Goal: Check status

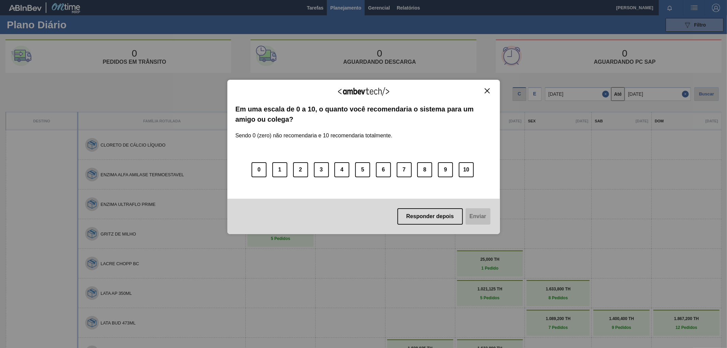
click at [489, 93] on img "Close" at bounding box center [487, 90] width 5 height 5
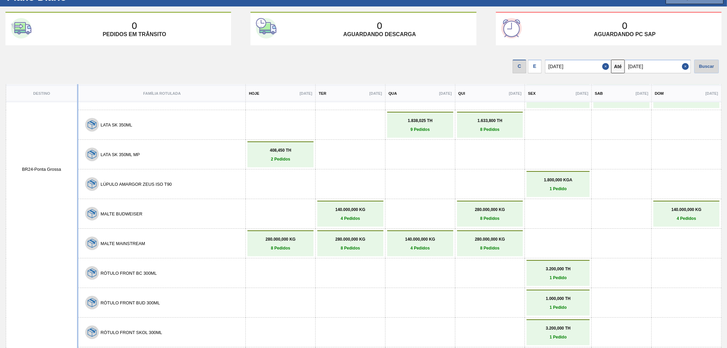
scroll to position [124, 0]
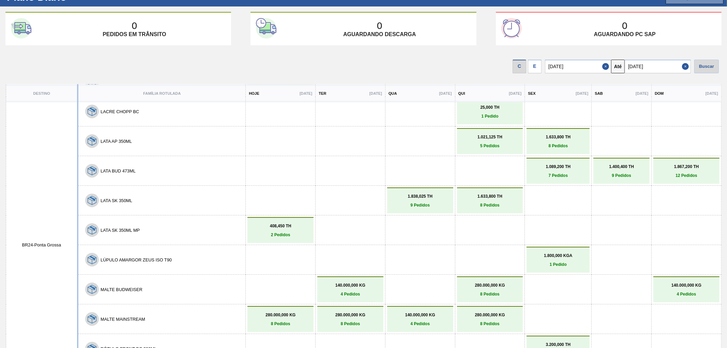
click at [684, 66] on button "Close" at bounding box center [686, 67] width 9 height 14
click at [682, 66] on input "text" at bounding box center [658, 67] width 66 height 14
click at [644, 137] on div "22" at bounding box center [644, 137] width 9 height 9
type input "[DATE]"
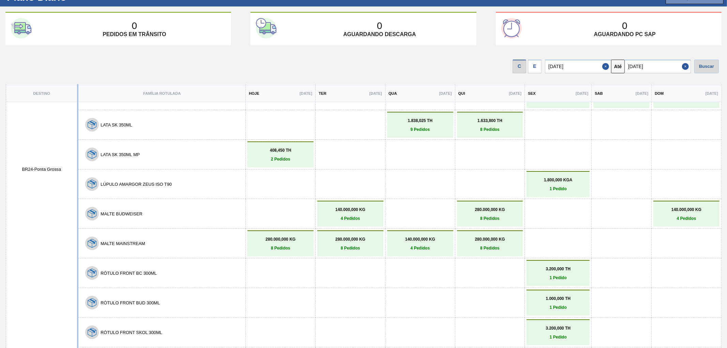
click at [441, 149] on div at bounding box center [420, 155] width 63 height 22
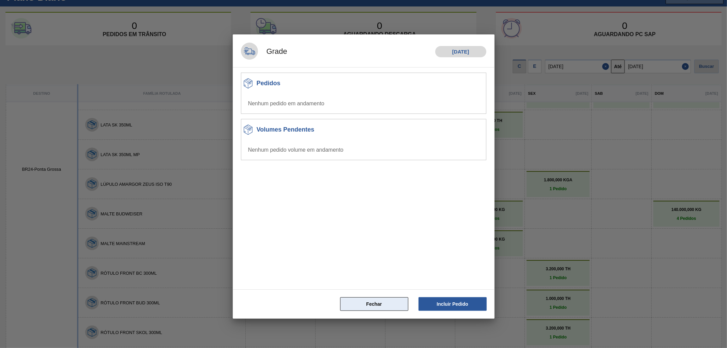
drag, startPoint x: 377, startPoint y: 305, endPoint x: 379, endPoint y: 300, distance: 5.3
click at [377, 305] on button "Fechar" at bounding box center [374, 304] width 68 height 14
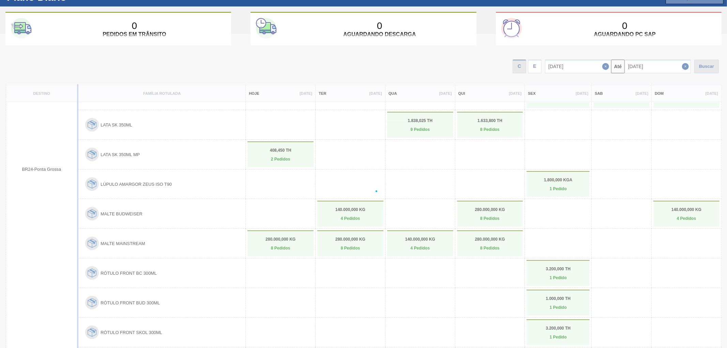
scroll to position [229, 0]
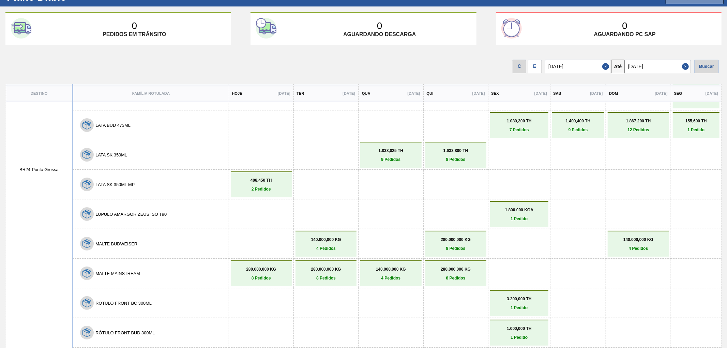
click at [492, 159] on div at bounding box center [519, 154] width 58 height 25
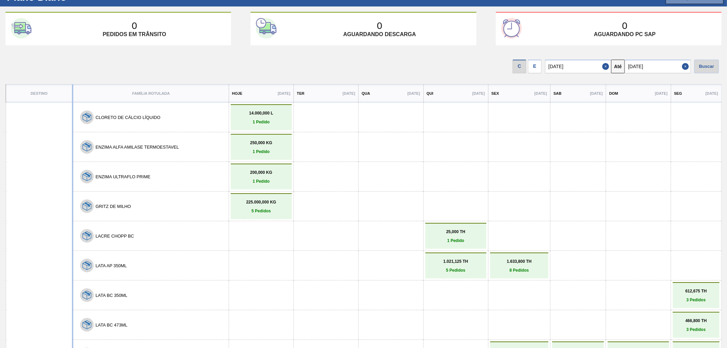
scroll to position [76, 0]
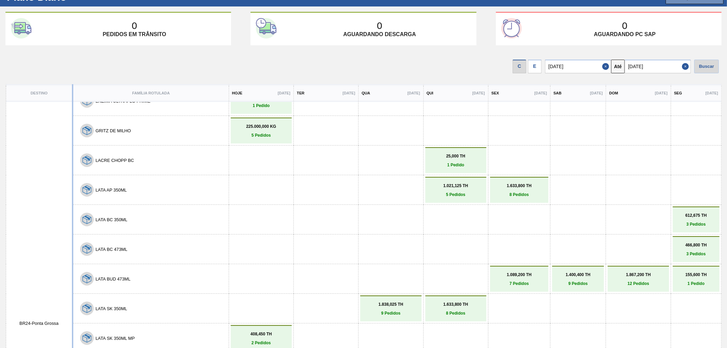
click at [693, 222] on p "3 Pedidos" at bounding box center [696, 224] width 43 height 5
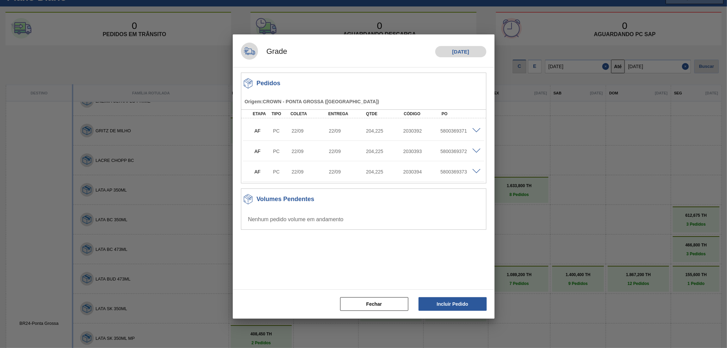
click at [683, 142] on div at bounding box center [363, 174] width 727 height 348
click at [361, 301] on button "Fechar" at bounding box center [374, 304] width 68 height 14
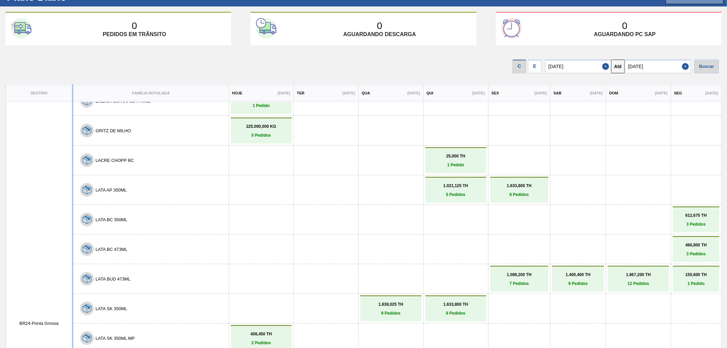
click at [457, 163] on p "1 Pedido" at bounding box center [456, 165] width 58 height 5
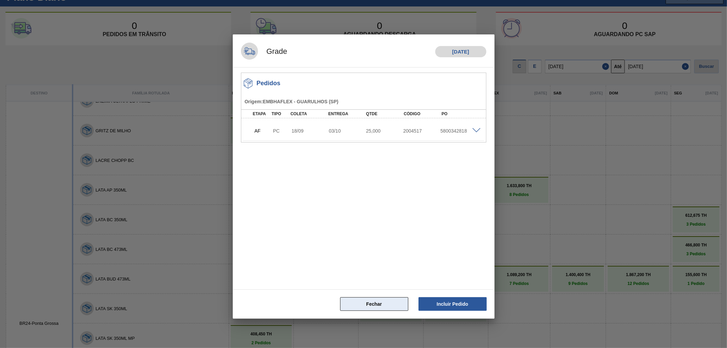
click at [391, 301] on button "Fechar" at bounding box center [374, 304] width 68 height 14
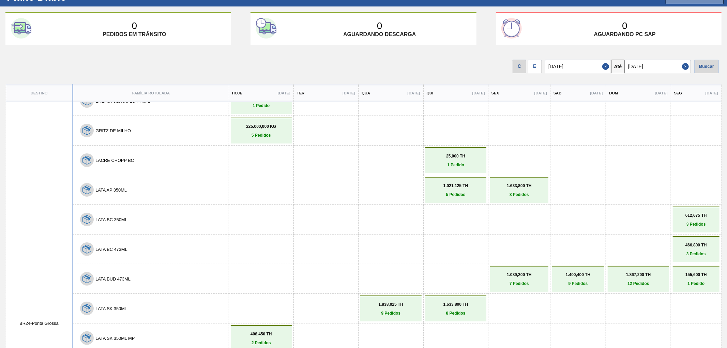
click at [438, 193] on div "1.021,125 TH 5 Pedidos" at bounding box center [456, 190] width 61 height 26
click at [463, 187] on link "1.021,125 TH 5 Pedidos" at bounding box center [456, 190] width 58 height 14
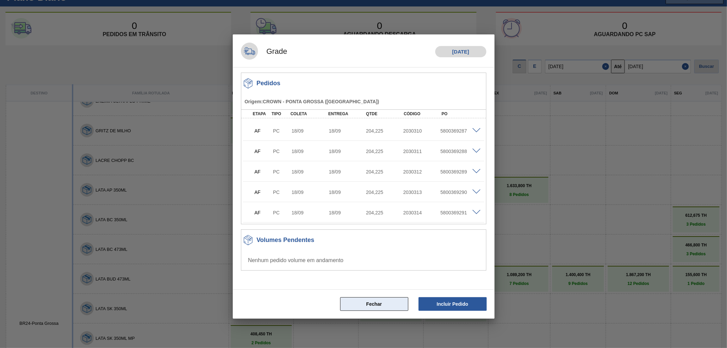
click at [383, 309] on button "Fechar" at bounding box center [374, 304] width 68 height 14
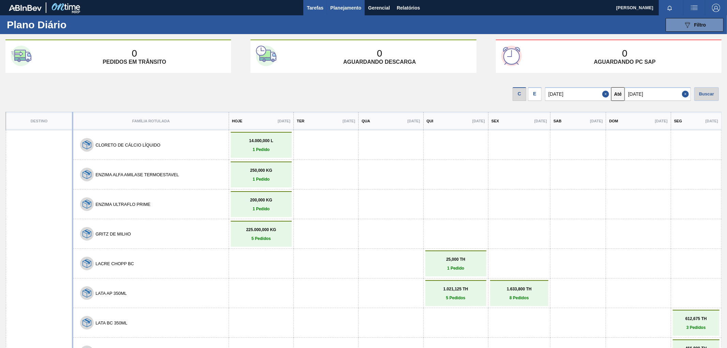
click at [312, 1] on button "Tarefas" at bounding box center [315, 7] width 24 height 15
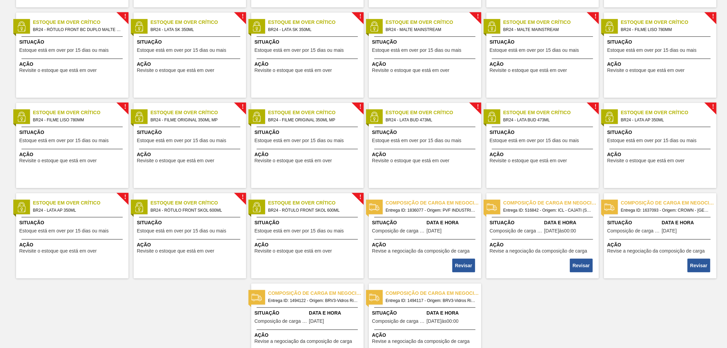
scroll to position [419, 0]
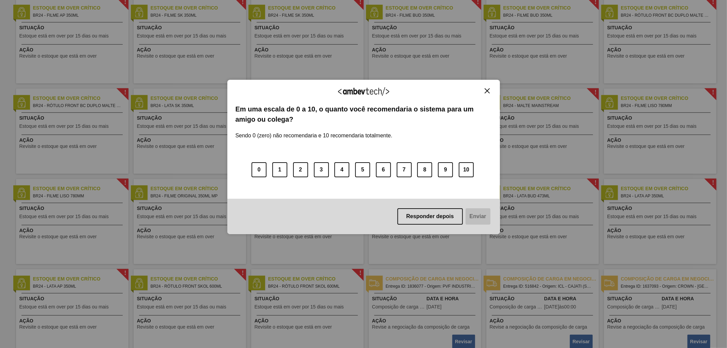
drag, startPoint x: 487, startPoint y: 90, endPoint x: 489, endPoint y: 94, distance: 4.6
click at [488, 90] on img "Close" at bounding box center [487, 90] width 5 height 5
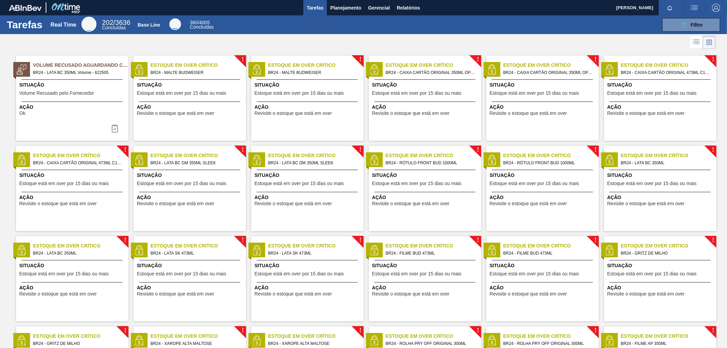
scroll to position [38, 0]
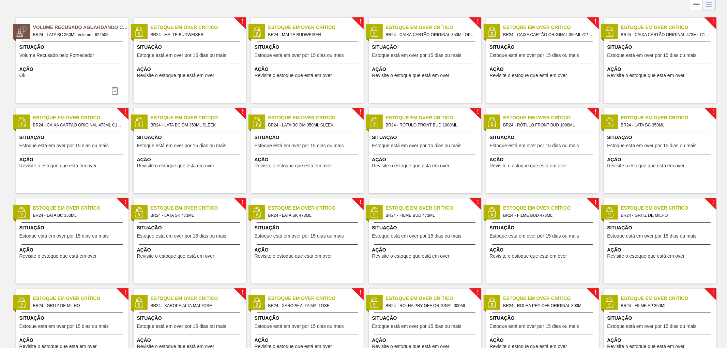
click at [77, 214] on span "BR24 - LATA BC 350ML" at bounding box center [78, 216] width 90 height 8
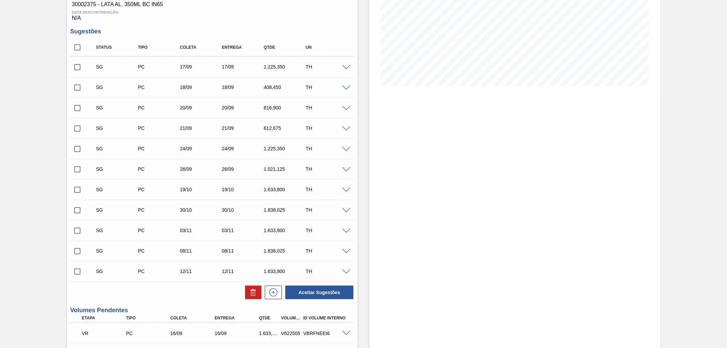
scroll to position [189, 0]
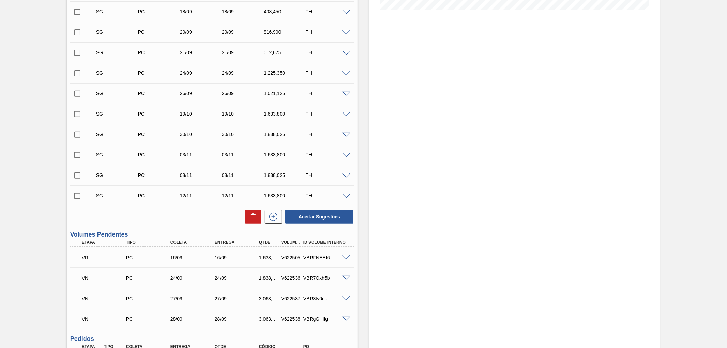
click at [346, 257] on span at bounding box center [346, 257] width 8 height 5
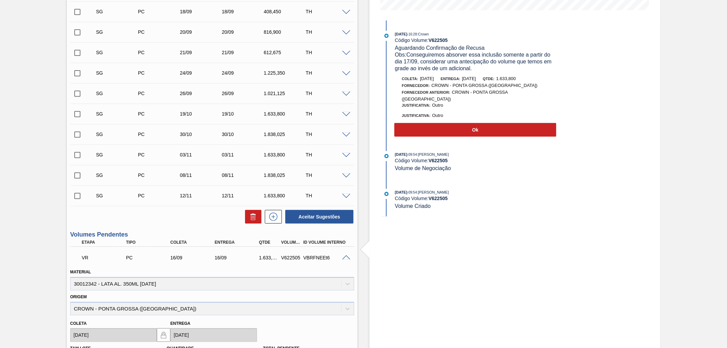
scroll to position [114, 0]
